Goal: Task Accomplishment & Management: Complete application form

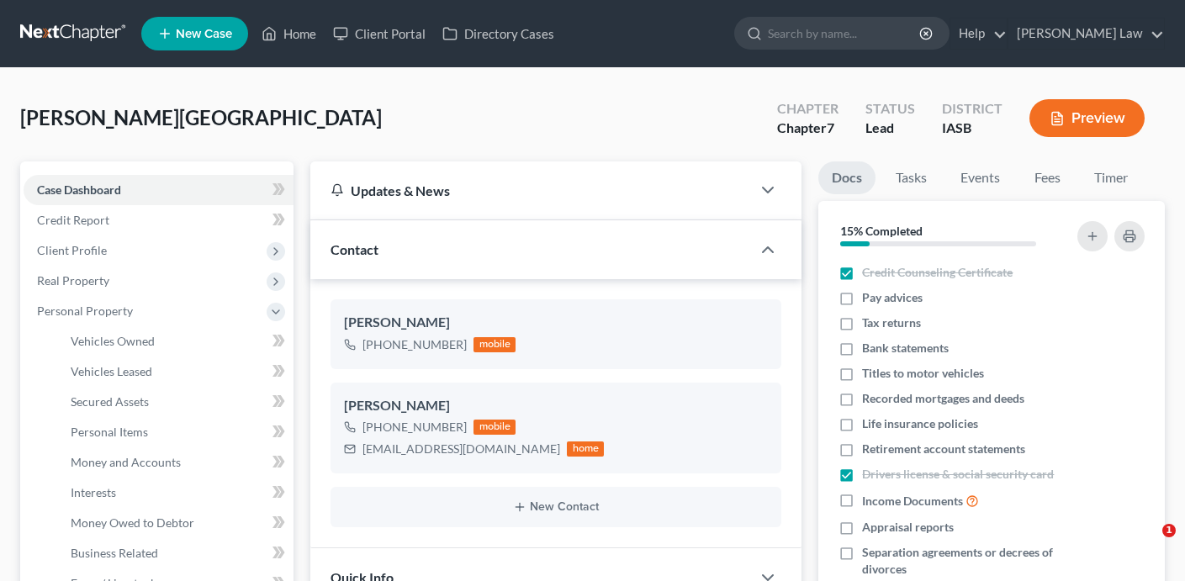
select select "0"
click at [294, 34] on link "Home" at bounding box center [288, 34] width 71 height 30
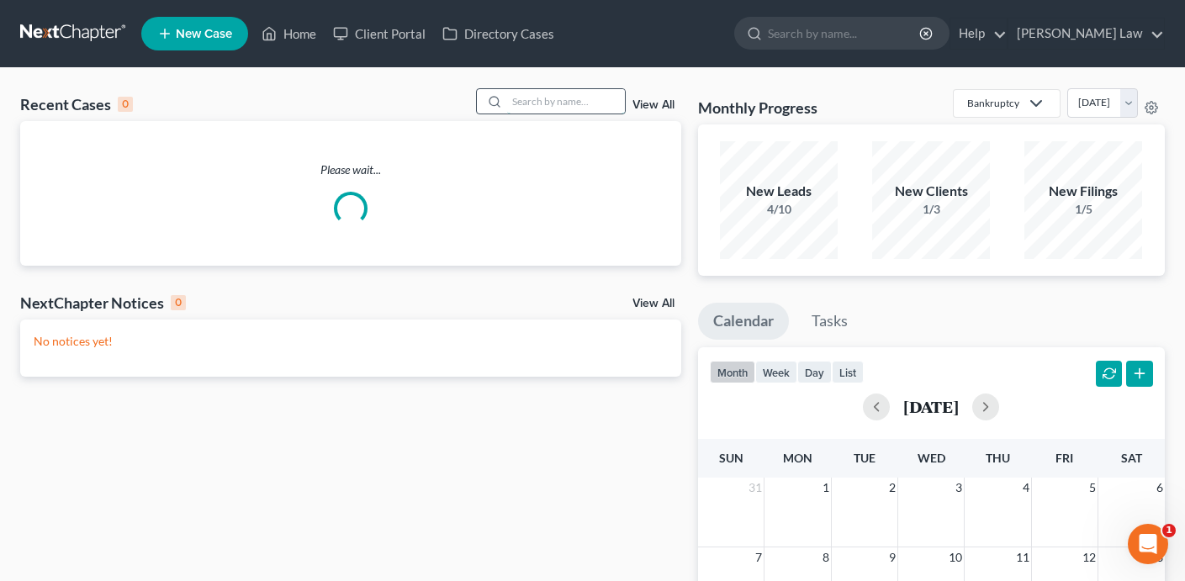
click at [590, 95] on input "search" at bounding box center [566, 101] width 118 height 24
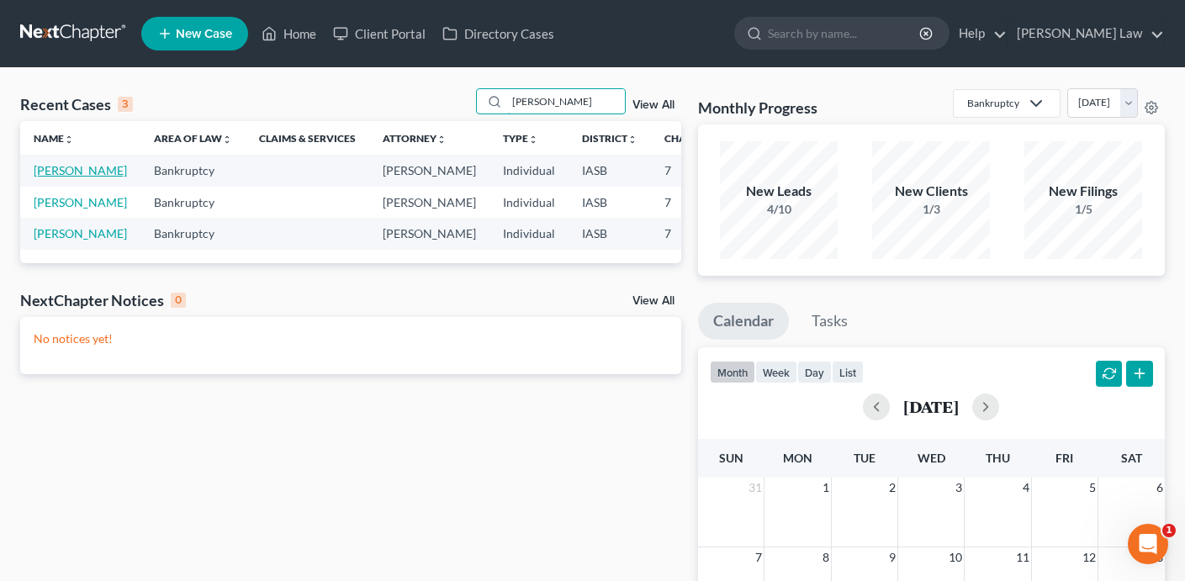
type input "[PERSON_NAME]"
click at [55, 177] on link "[PERSON_NAME]" at bounding box center [80, 170] width 93 height 14
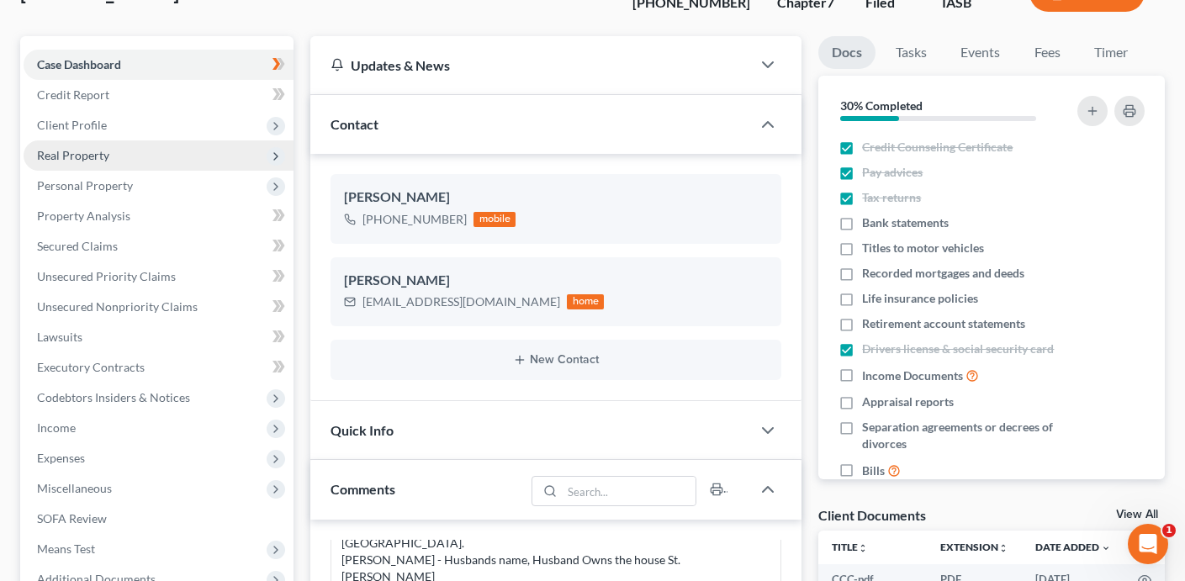
scroll to position [94, 0]
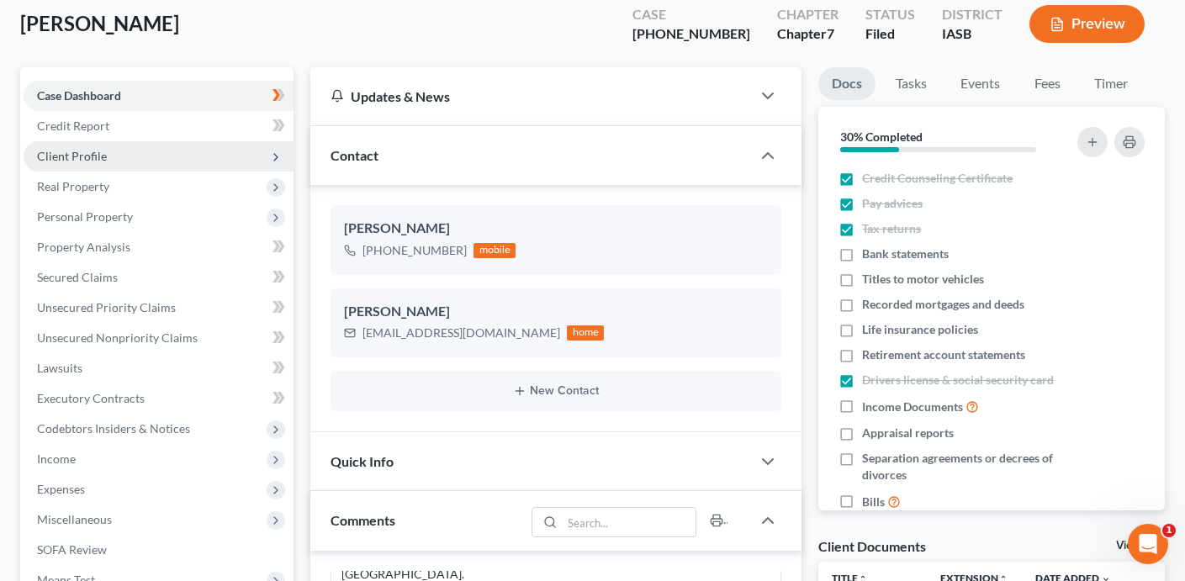
click at [174, 156] on span "Client Profile" at bounding box center [159, 156] width 270 height 30
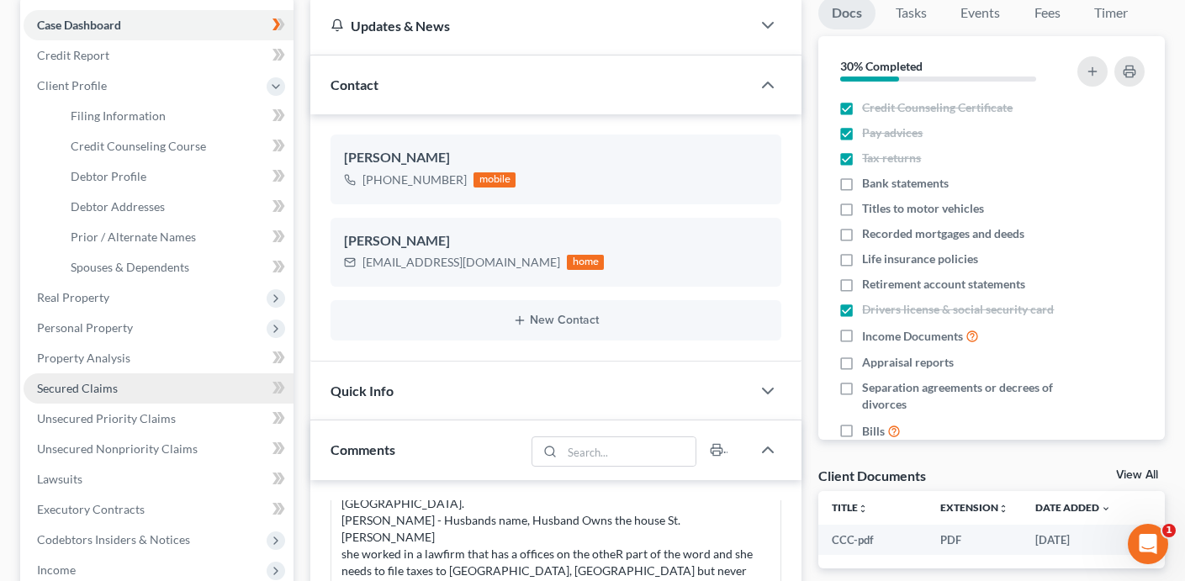
scroll to position [178, 0]
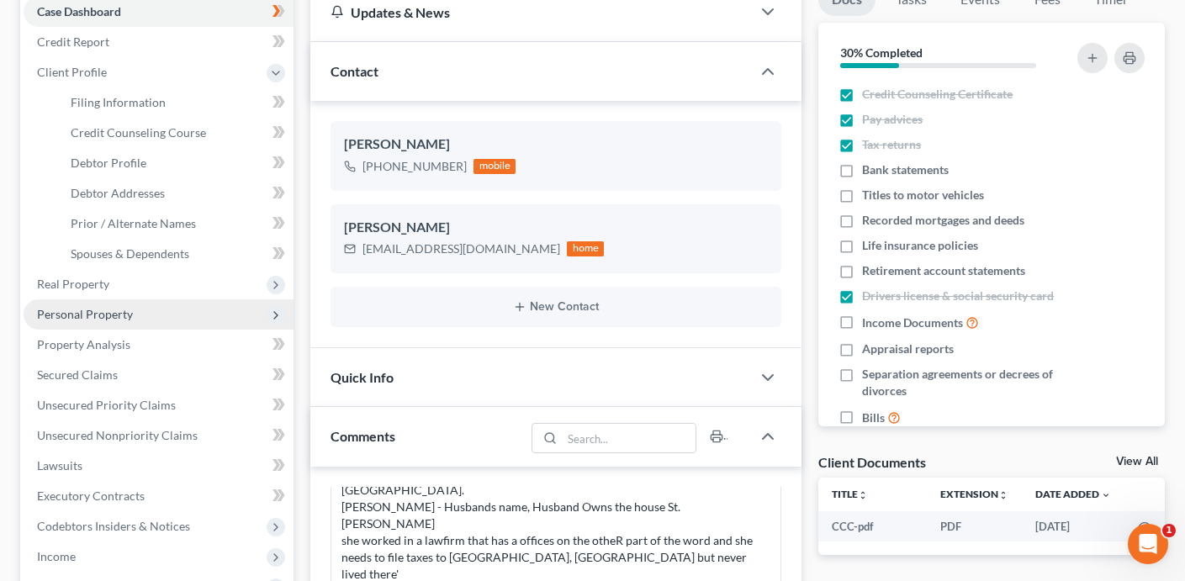
click at [167, 310] on span "Personal Property" at bounding box center [159, 314] width 270 height 30
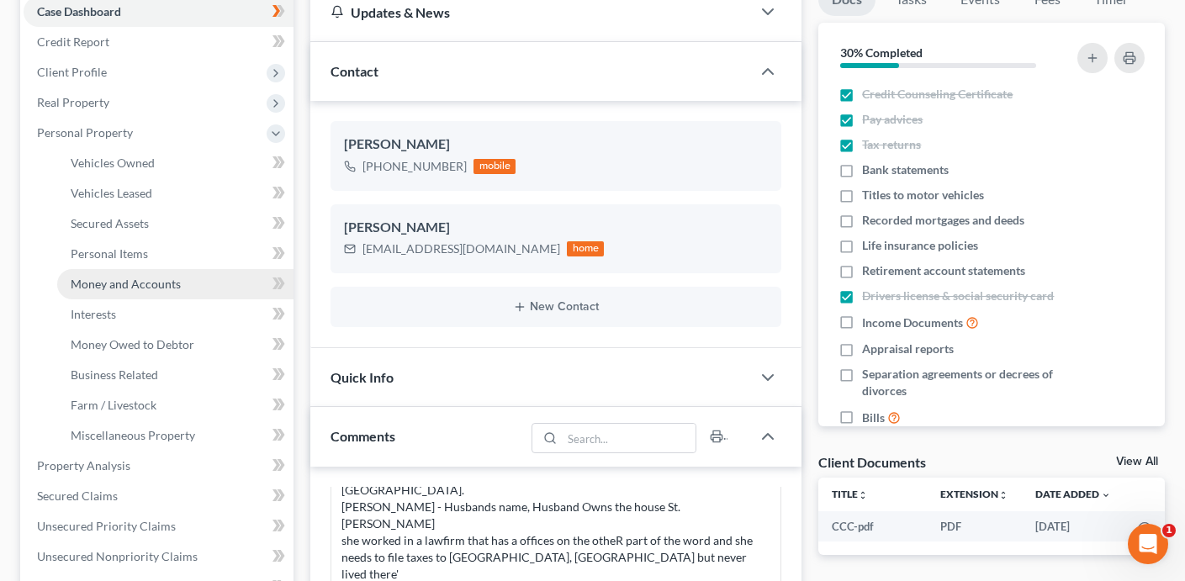
click at [164, 287] on span "Money and Accounts" at bounding box center [126, 284] width 110 height 14
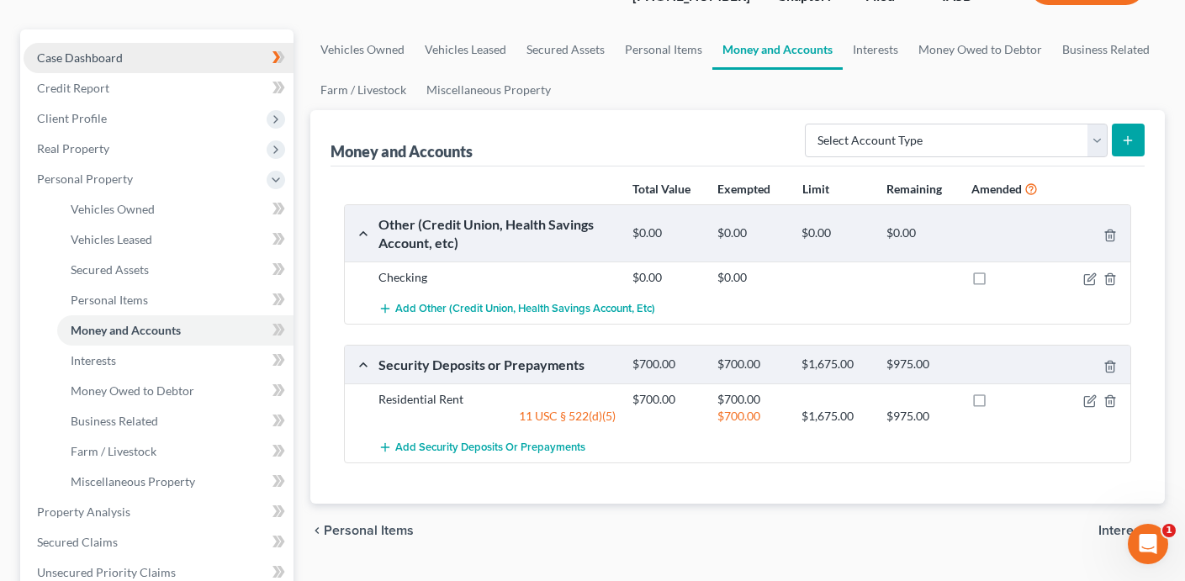
scroll to position [128, 0]
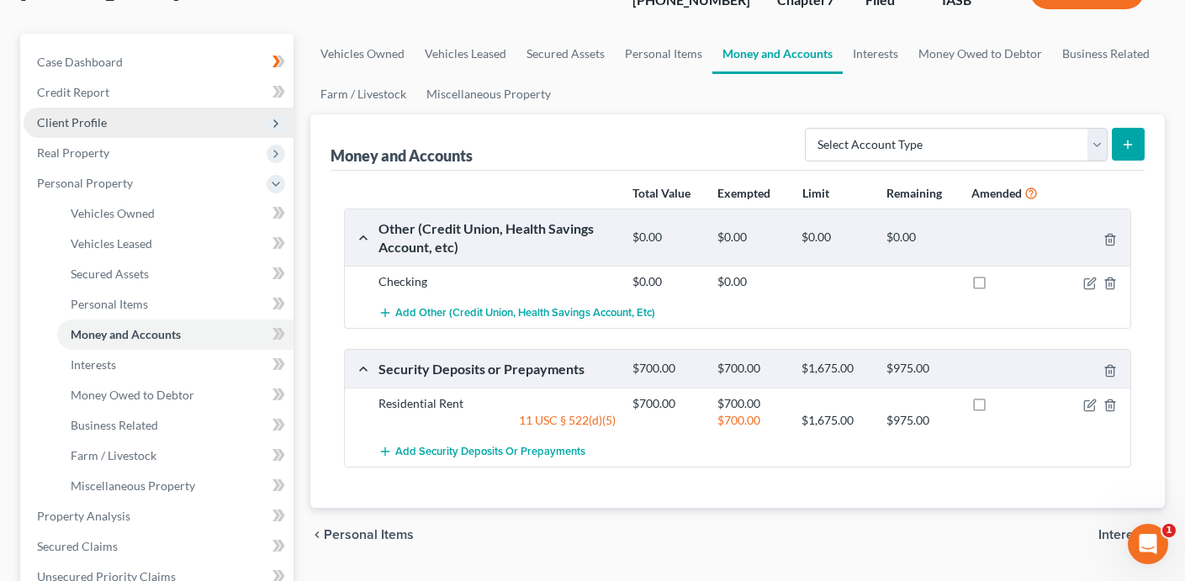
click at [163, 112] on span "Client Profile" at bounding box center [159, 123] width 270 height 30
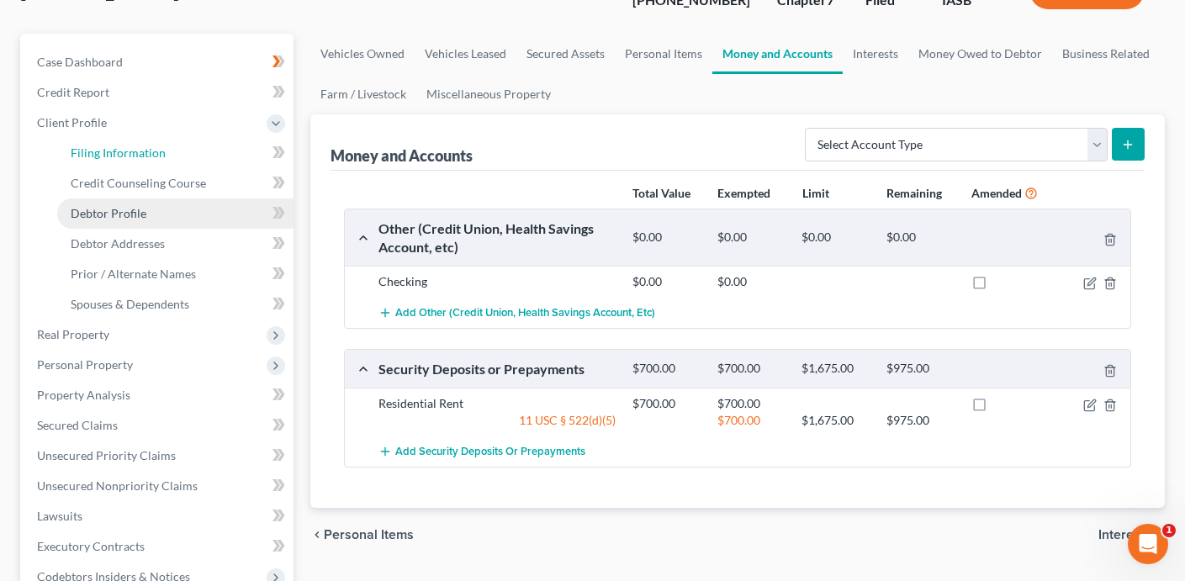
click at [161, 152] on span "Filing Information" at bounding box center [118, 152] width 95 height 14
select select "2"
select select "0"
select select "30"
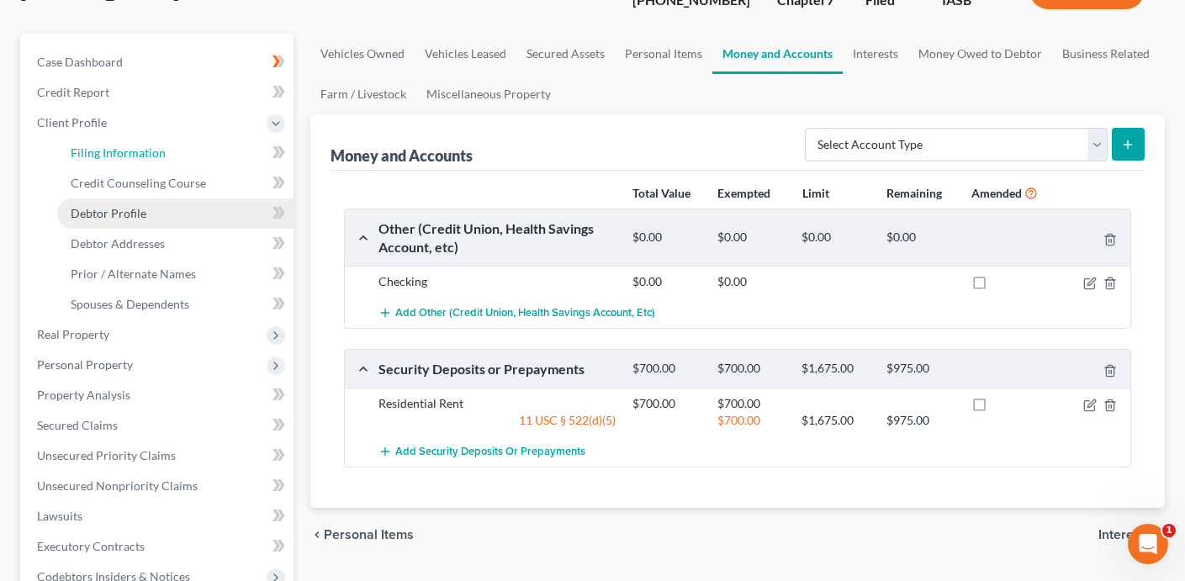
select select "0"
select select "14"
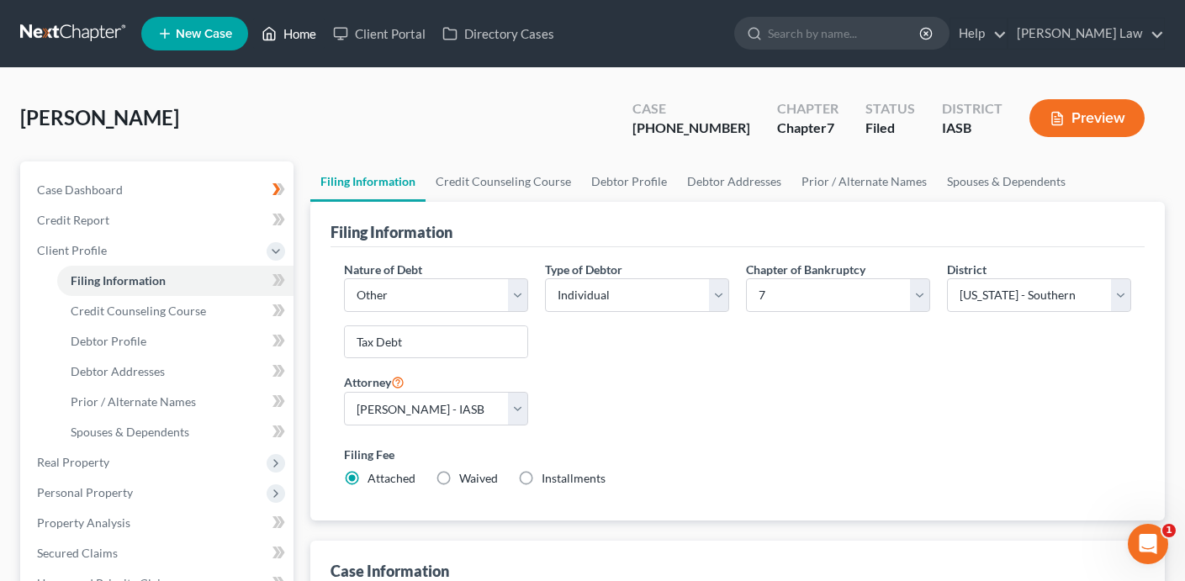
click at [303, 37] on link "Home" at bounding box center [288, 34] width 71 height 30
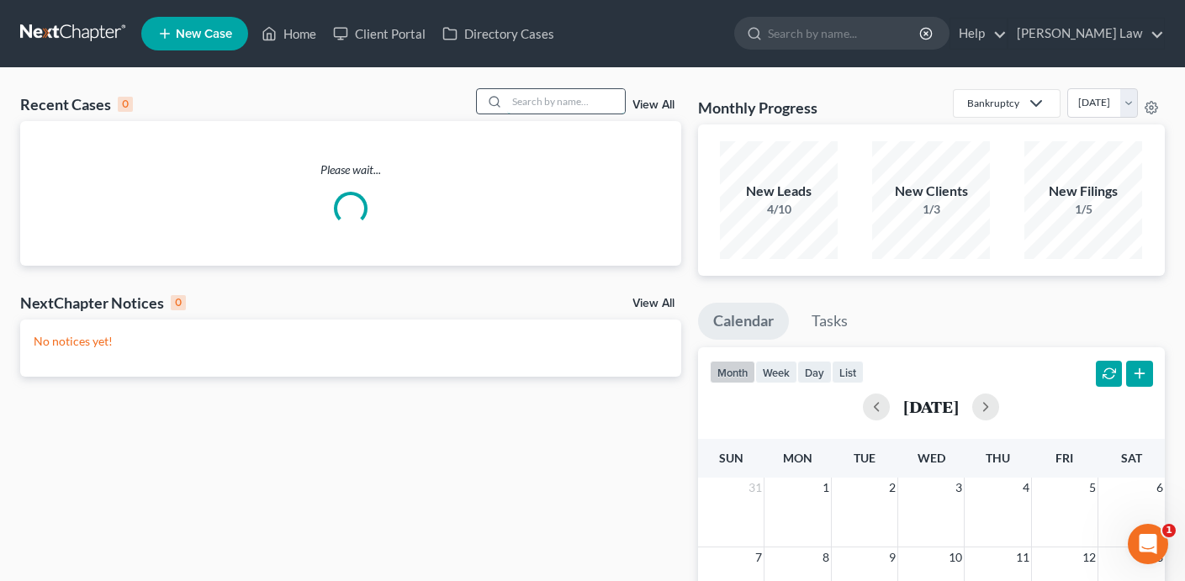
click at [537, 114] on input "search" at bounding box center [566, 101] width 118 height 24
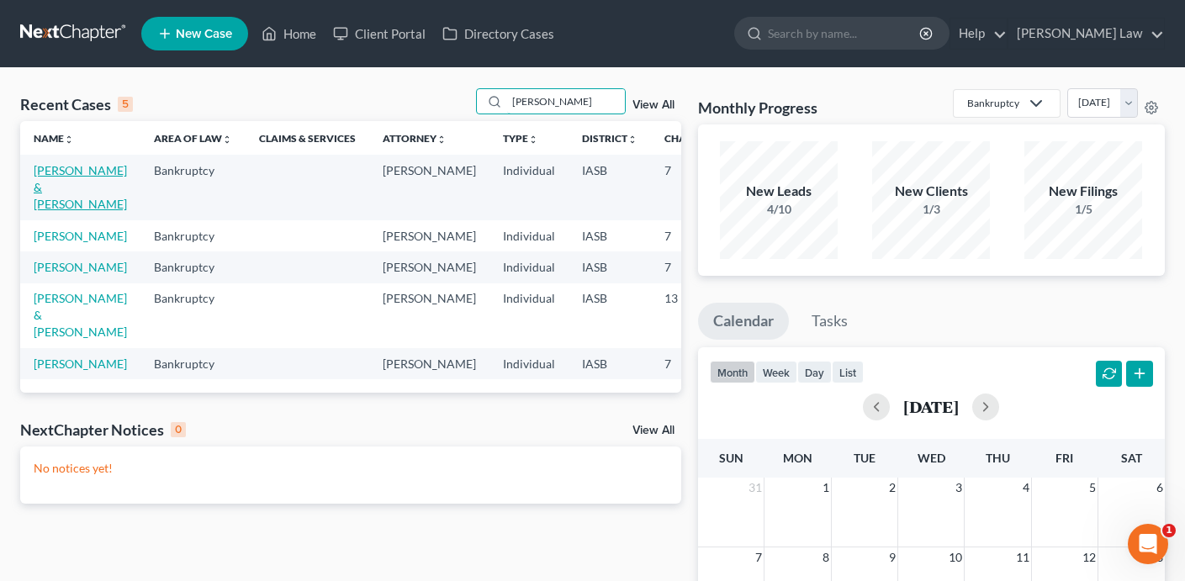
type input "[PERSON_NAME]"
click at [47, 190] on link "[PERSON_NAME] & [PERSON_NAME]" at bounding box center [80, 187] width 93 height 48
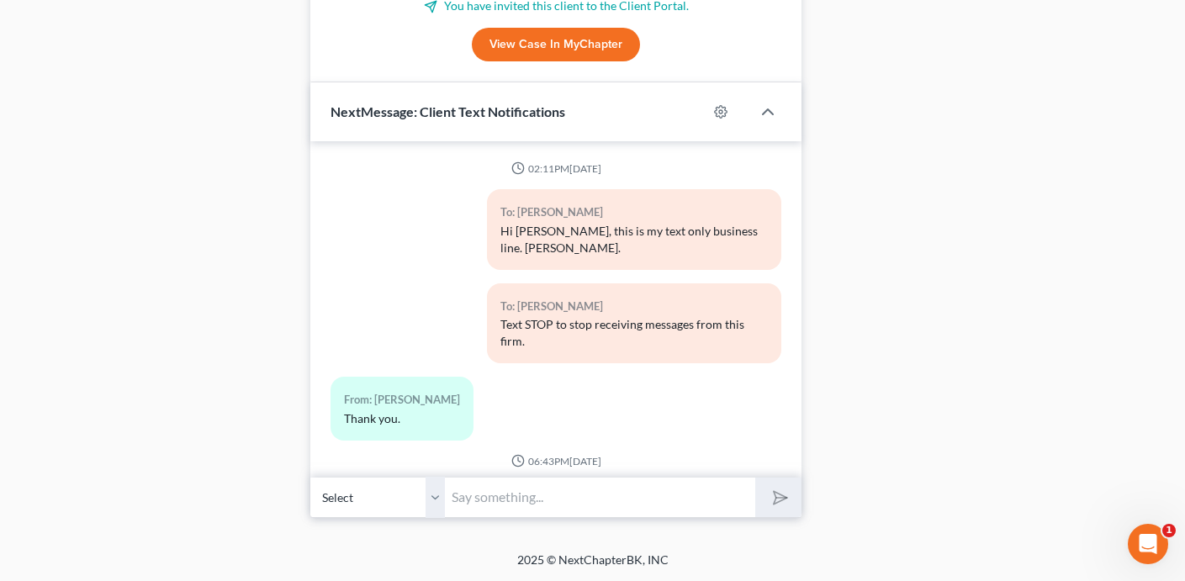
scroll to position [6916, 0]
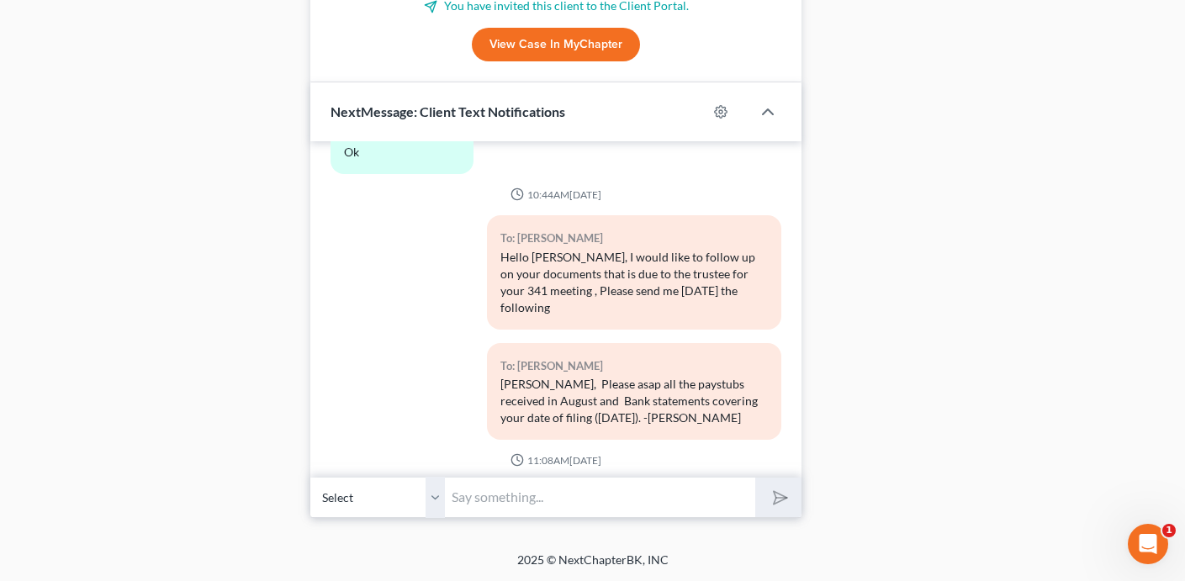
click at [516, 500] on input "text" at bounding box center [600, 497] width 310 height 41
click at [403, 343] on div "To: [PERSON_NAME] [PERSON_NAME], Please asap all the paystubs received in Augus…" at bounding box center [556, 398] width 468 height 110
click at [492, 500] on input "text" at bounding box center [600, 497] width 310 height 41
type input "[PERSON_NAME] - the pay stub and bank statements need to cover your date of fil…"
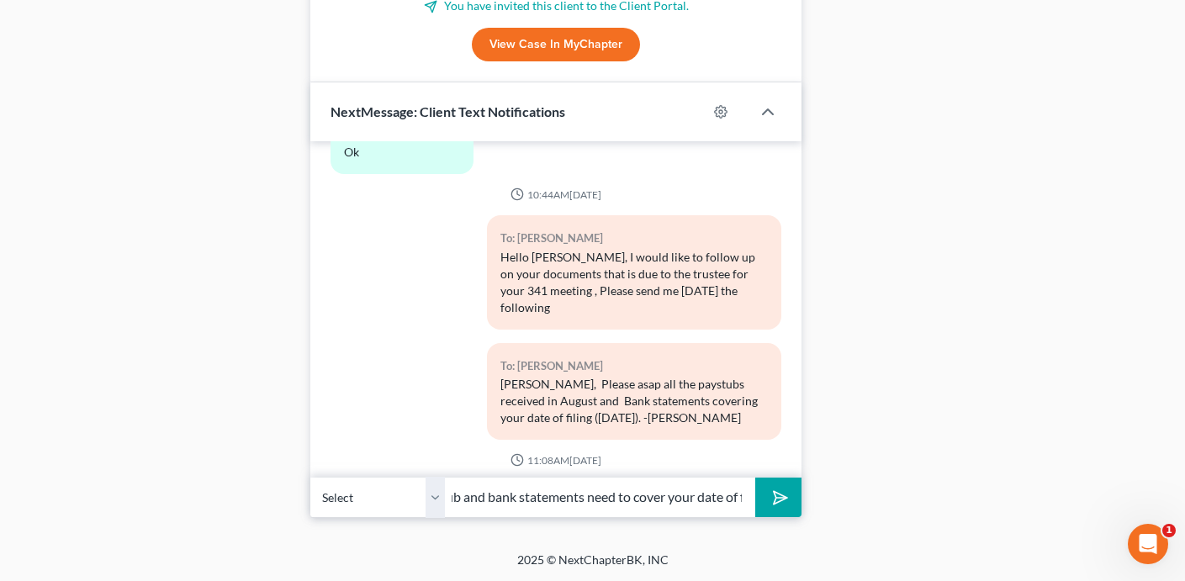
click at [755, 478] on button "submit" at bounding box center [778, 498] width 46 height 40
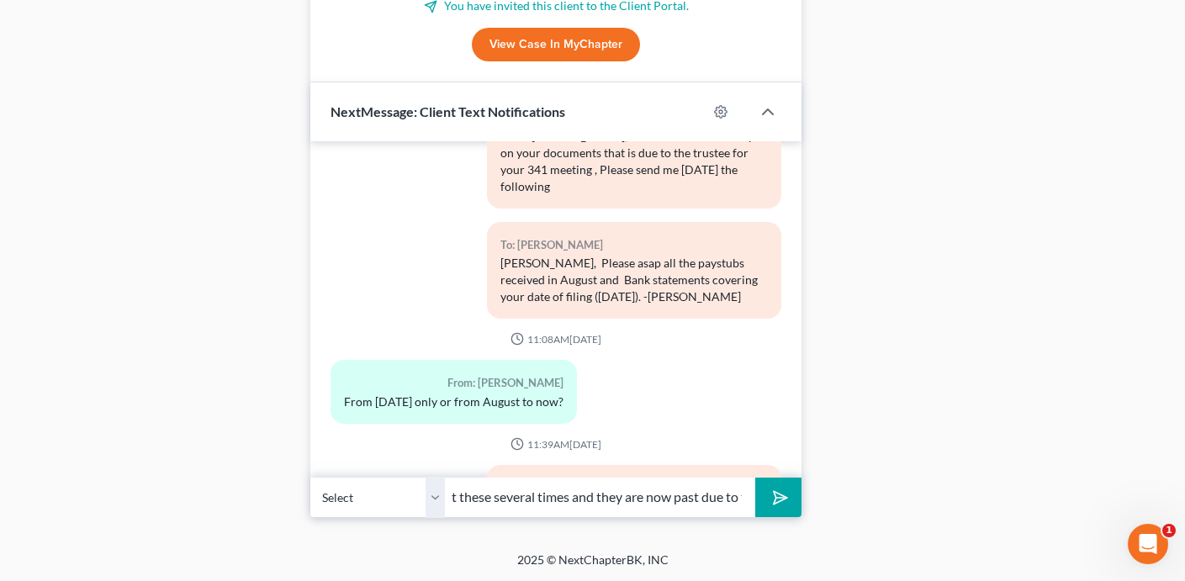
scroll to position [0, 237]
type input "[PERSON_NAME] has emailed you about these several times and they are now past d…"
click at [755, 478] on button "submit" at bounding box center [778, 498] width 46 height 40
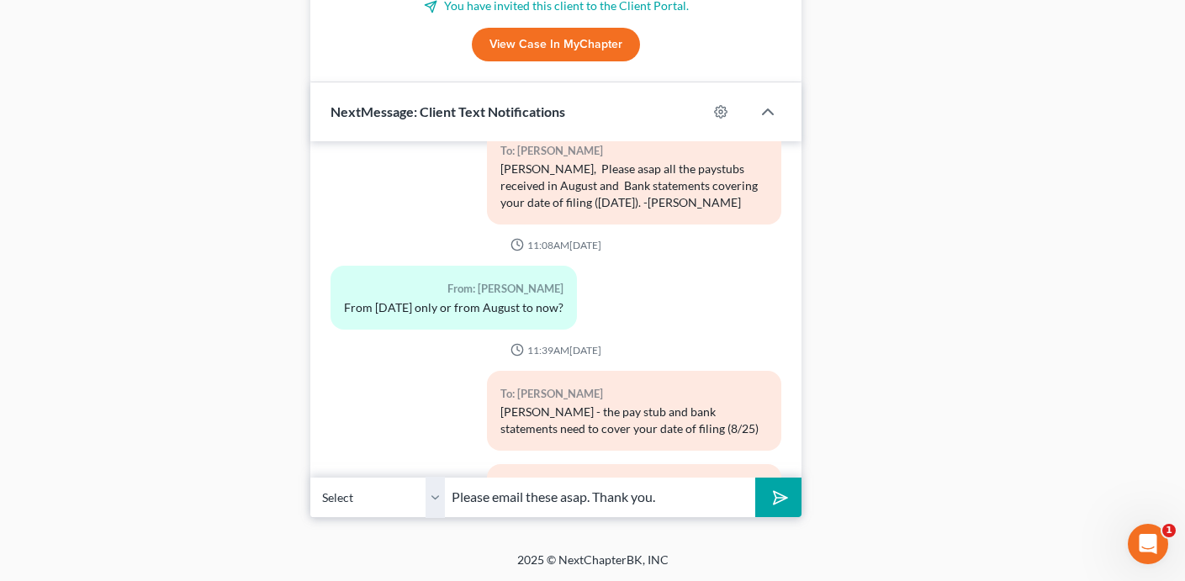
type input "Please email these asap. Thank you."
click at [755, 478] on button "submit" at bounding box center [778, 498] width 46 height 40
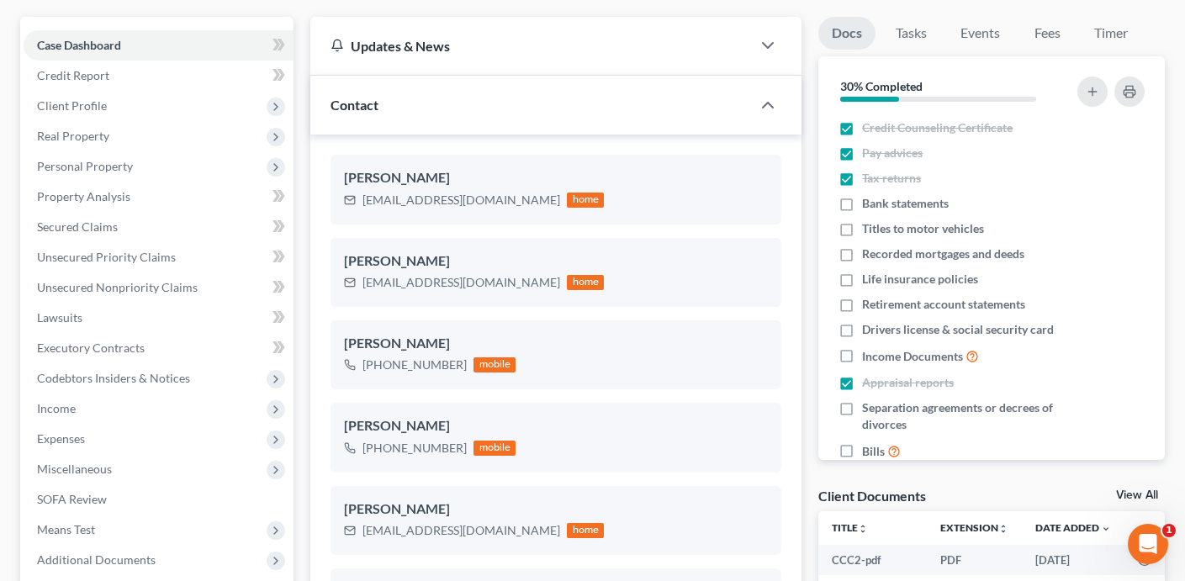
scroll to position [0, 0]
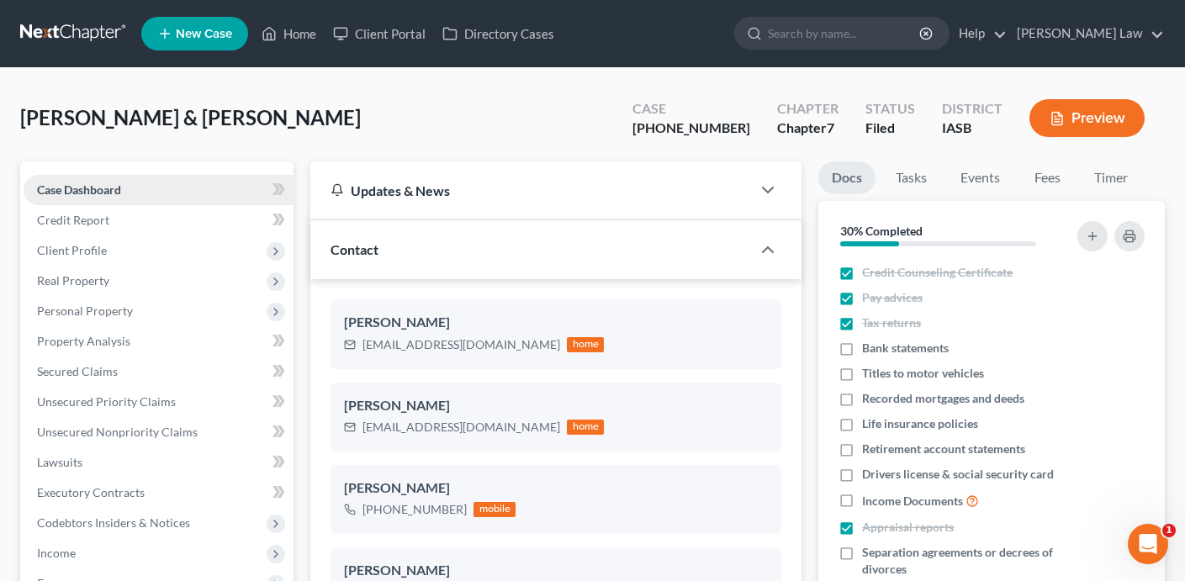
click at [213, 188] on link "Case Dashboard" at bounding box center [159, 190] width 270 height 30
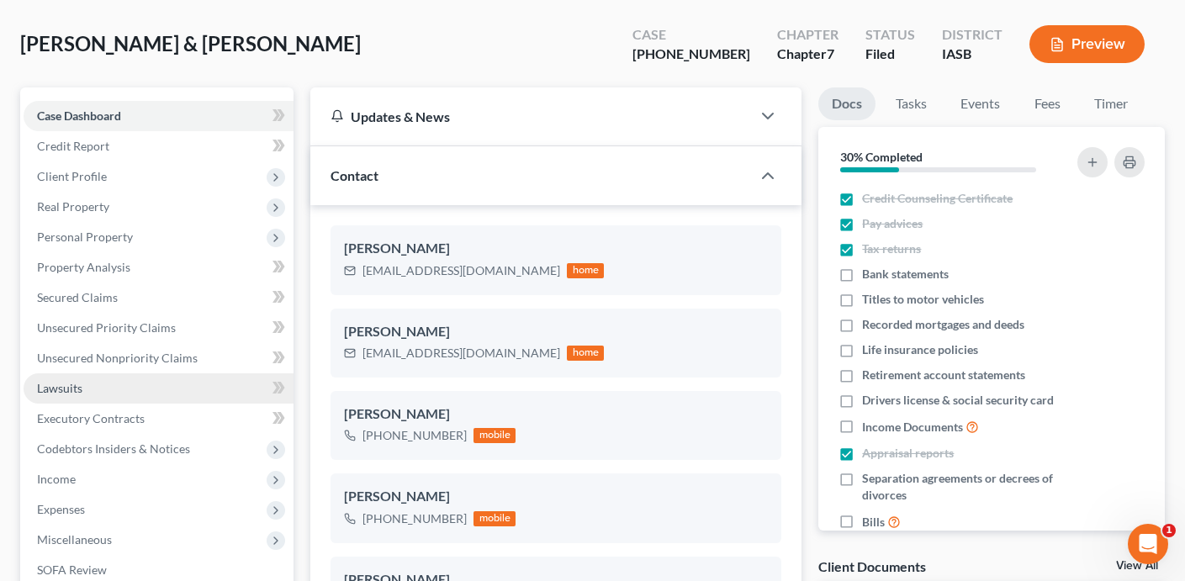
scroll to position [94, 0]
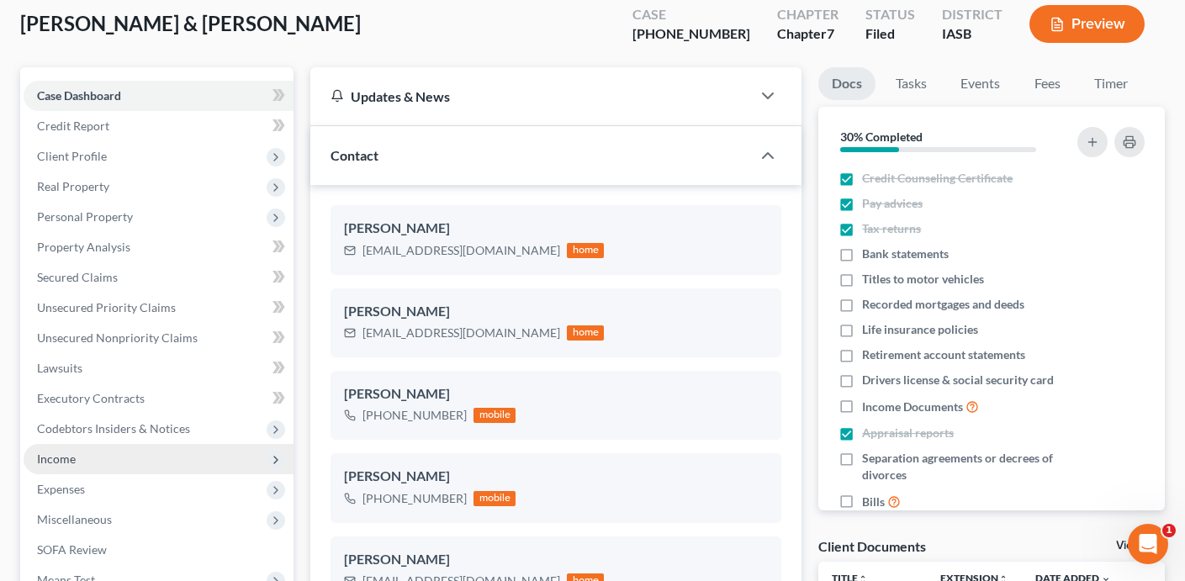
click at [152, 459] on span "Income" at bounding box center [159, 459] width 270 height 30
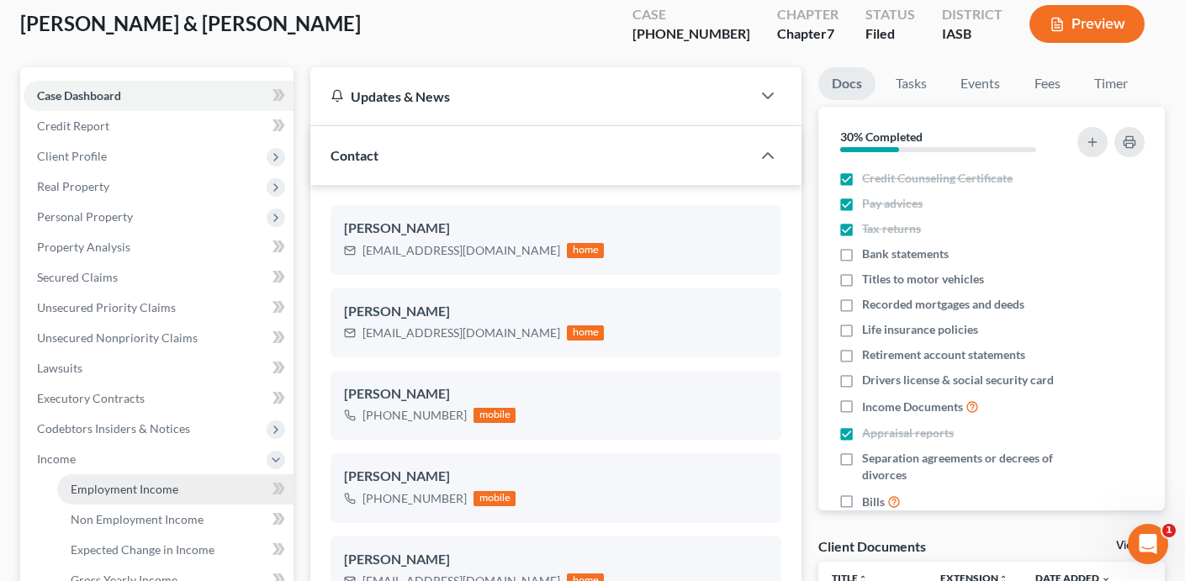
click at [162, 489] on span "Employment Income" at bounding box center [125, 489] width 108 height 14
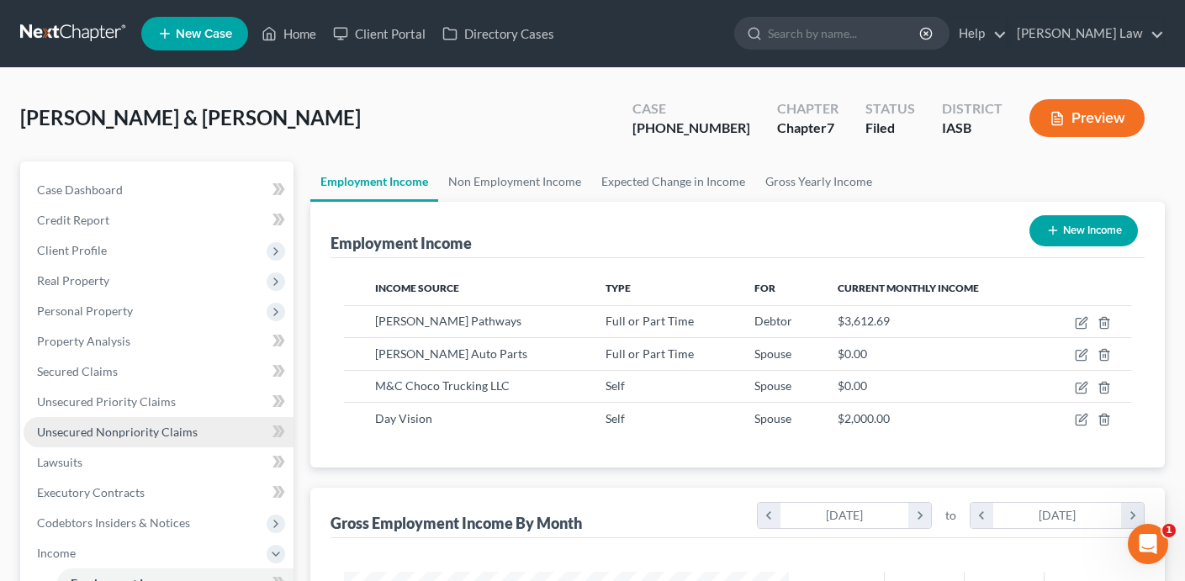
scroll to position [301, 479]
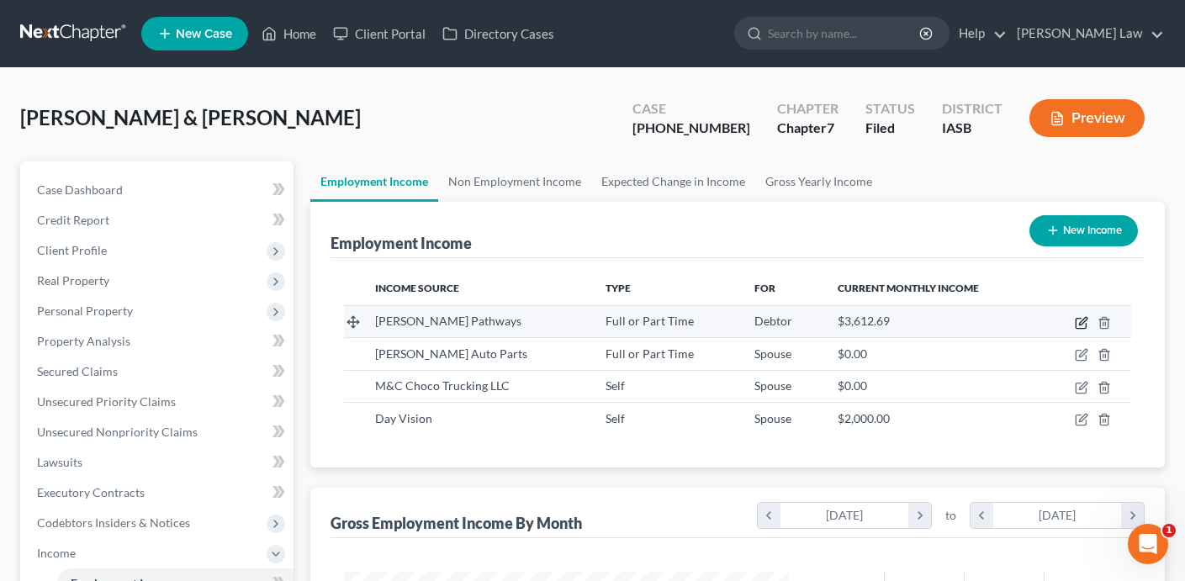
click at [1078, 319] on icon "button" at bounding box center [1081, 324] width 10 height 10
select select "0"
select select "16"
select select "2"
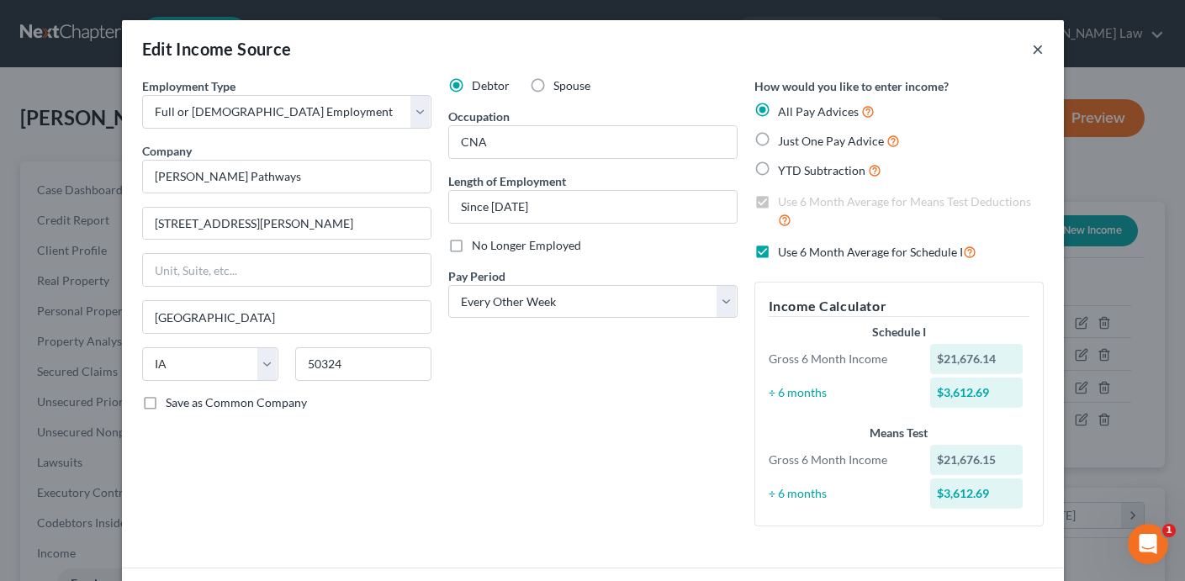
click at [1042, 47] on button "×" at bounding box center [1038, 49] width 12 height 20
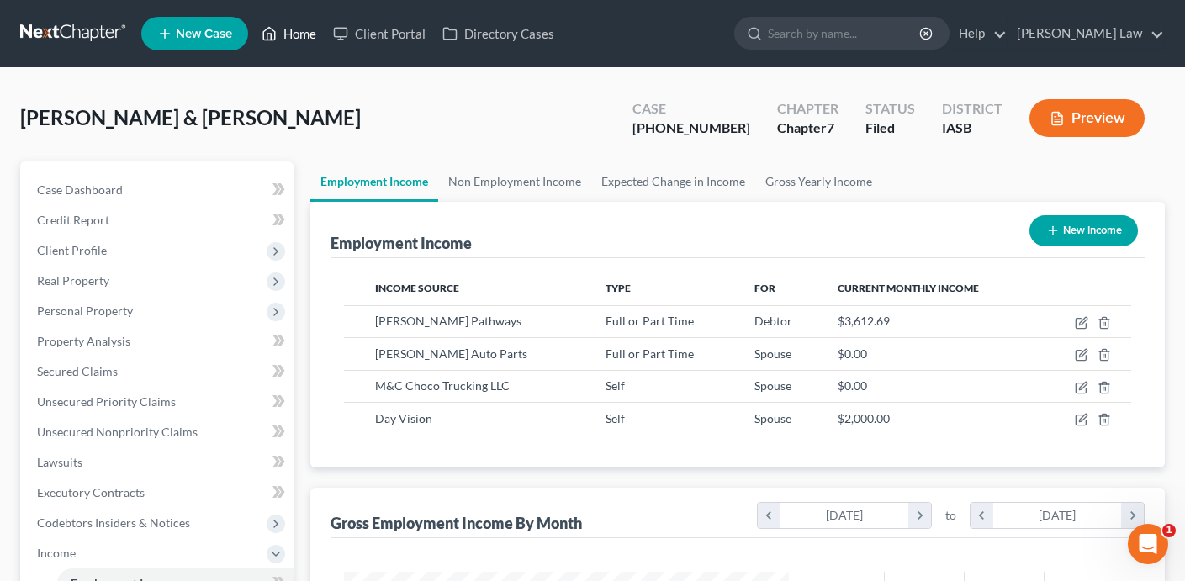
click at [294, 35] on link "Home" at bounding box center [288, 34] width 71 height 30
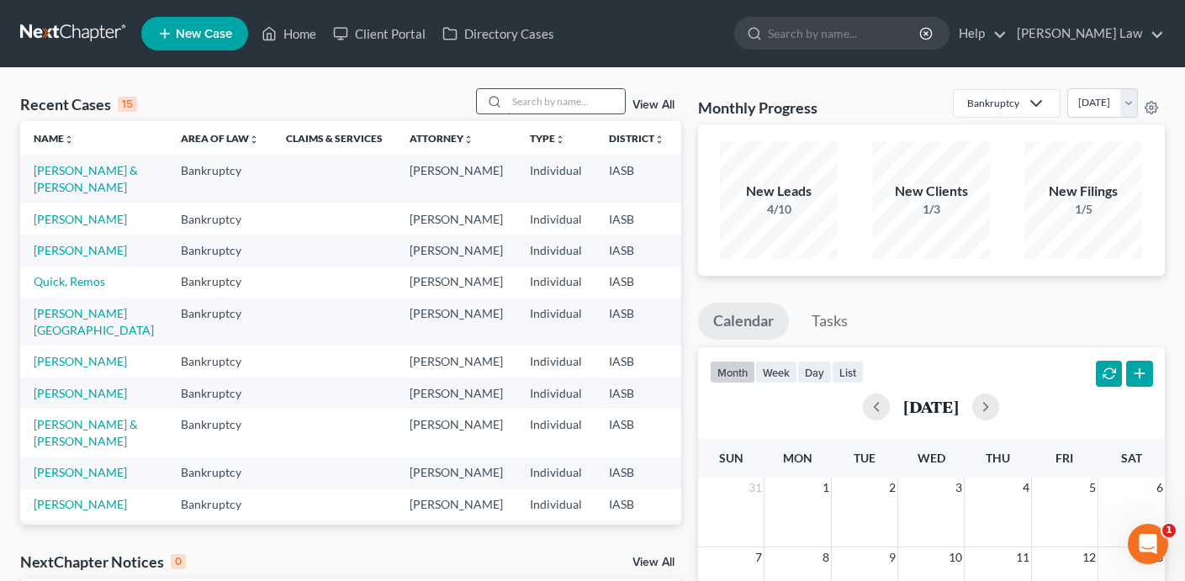
click at [554, 103] on input "search" at bounding box center [566, 101] width 118 height 24
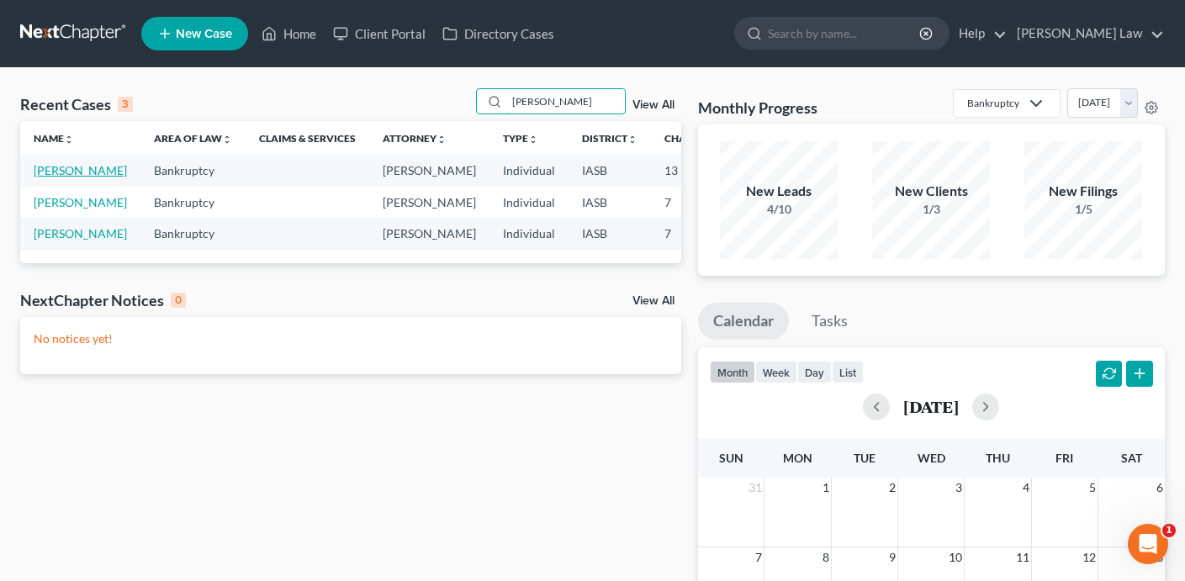
type input "[PERSON_NAME]"
click at [42, 177] on link "[PERSON_NAME]" at bounding box center [80, 170] width 93 height 14
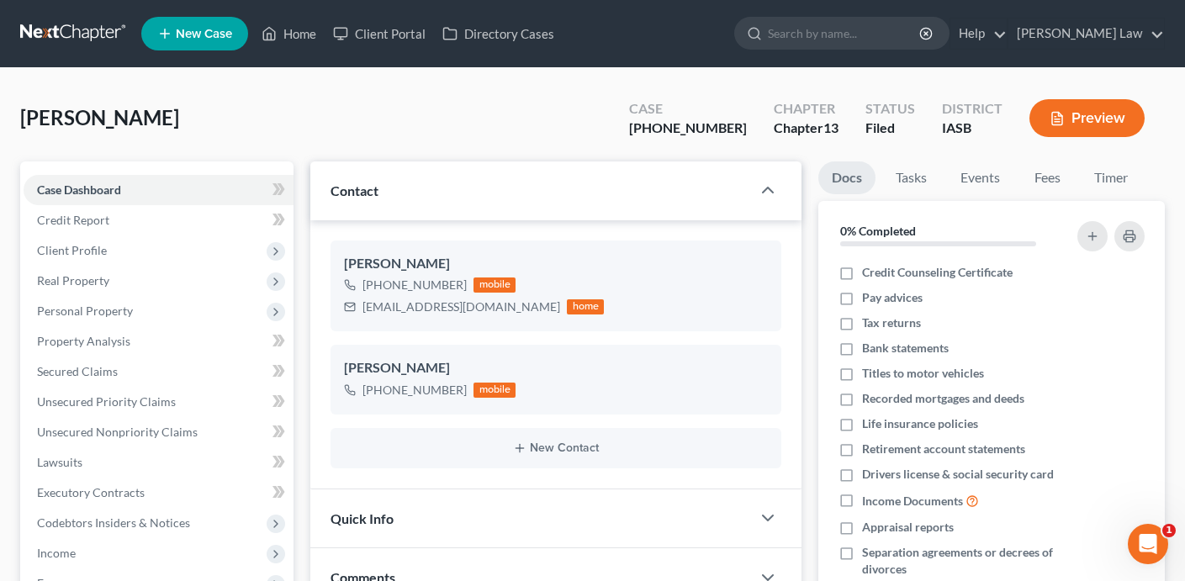
click at [55, 165] on div "Case Dashboard Payments Invoices Payments Payments Credit Report Client Profile…" at bounding box center [156, 462] width 273 height 602
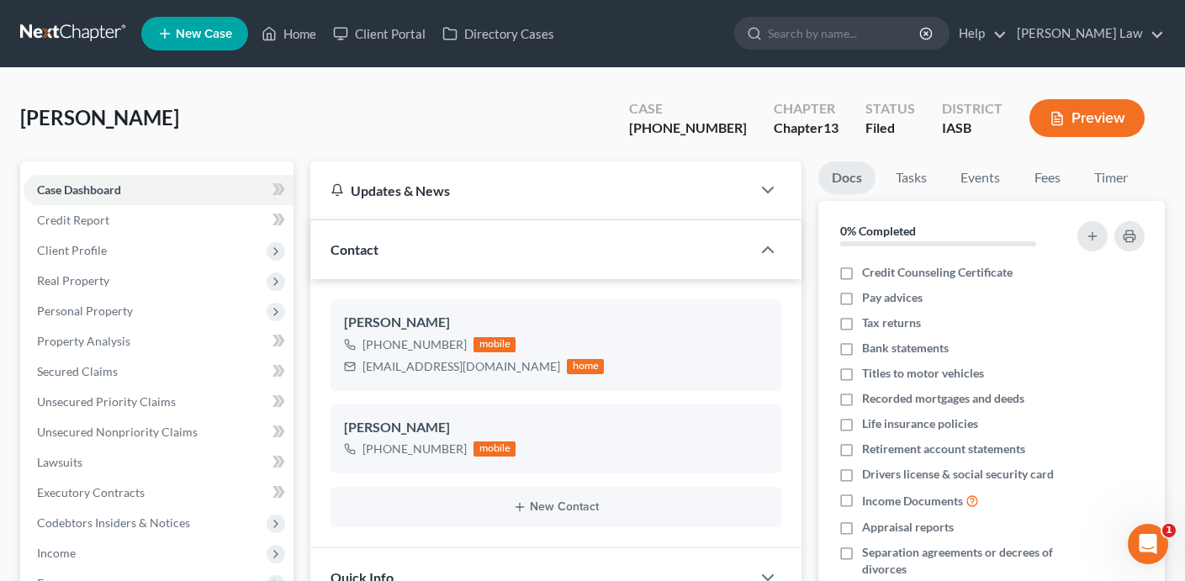
scroll to position [651, 0]
drag, startPoint x: 724, startPoint y: 128, endPoint x: 667, endPoint y: 130, distance: 57.2
click at [667, 130] on div "[PHONE_NUMBER]" at bounding box center [688, 128] width 118 height 19
copy div "25-01493"
